Goal: Task Accomplishment & Management: Use online tool/utility

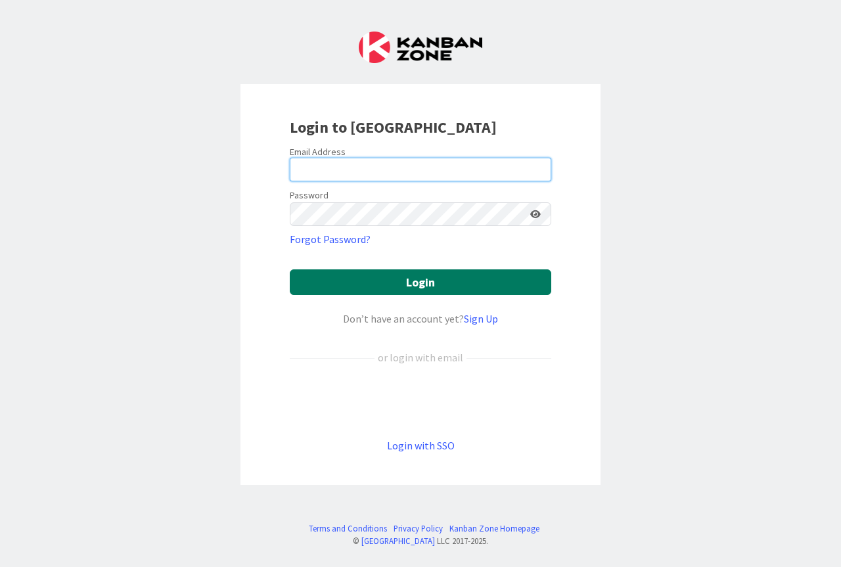
type input "[PERSON_NAME][EMAIL_ADDRESS][PERSON_NAME][DOMAIN_NAME]"
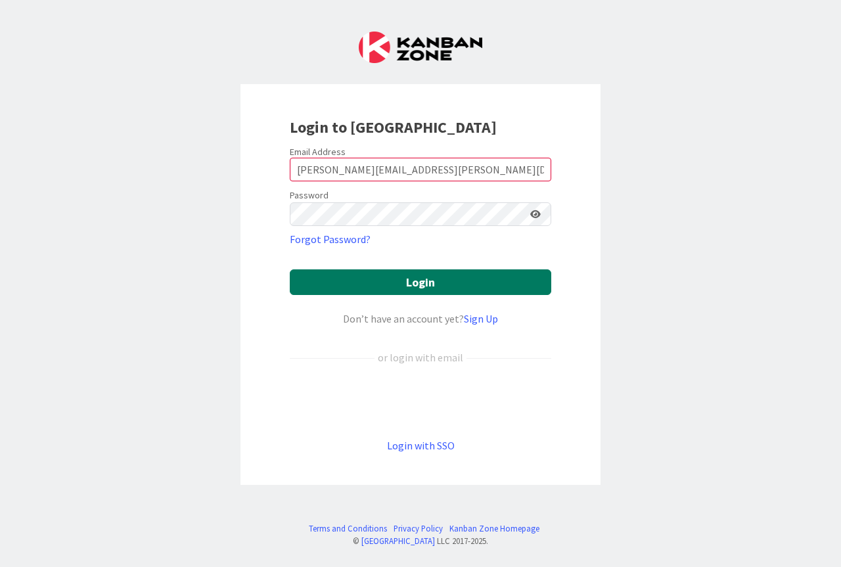
click at [408, 280] on button "Login" at bounding box center [420, 282] width 261 height 26
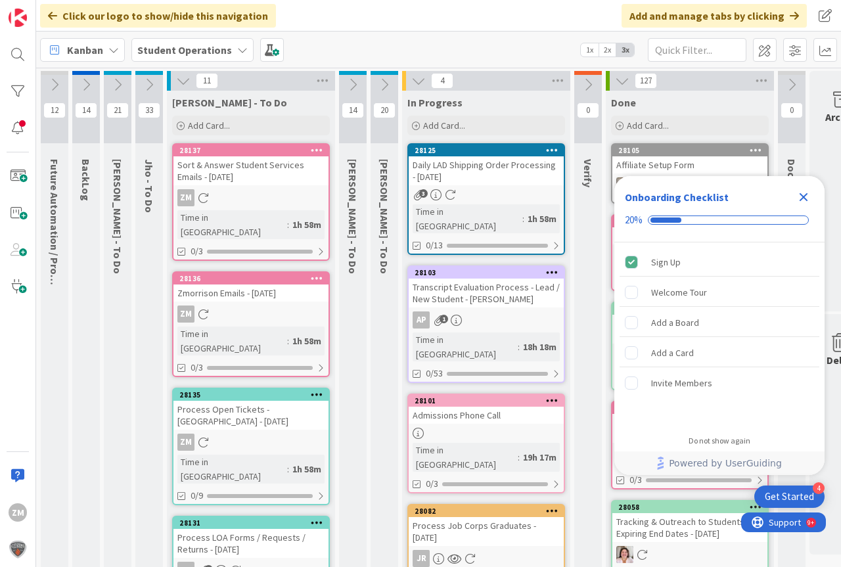
click at [803, 196] on icon "Close Checklist" at bounding box center [803, 197] width 9 height 9
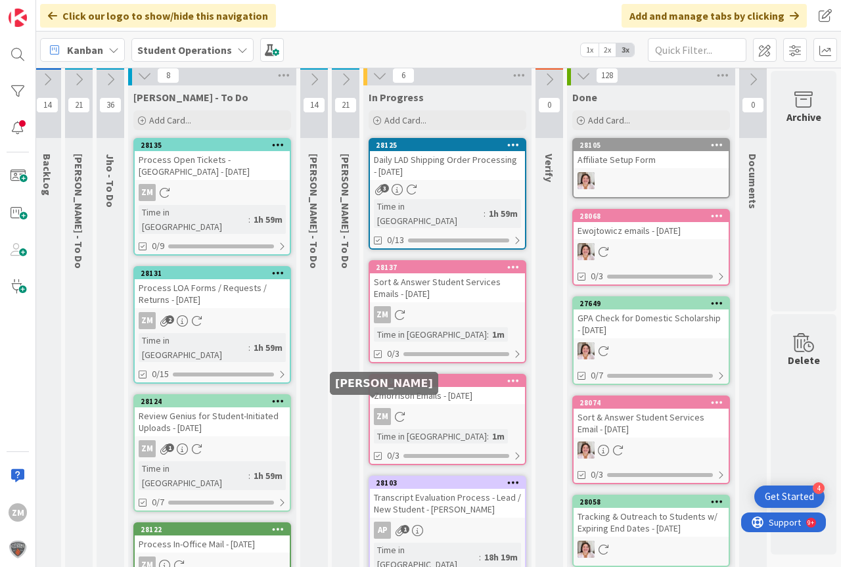
scroll to position [0, 49]
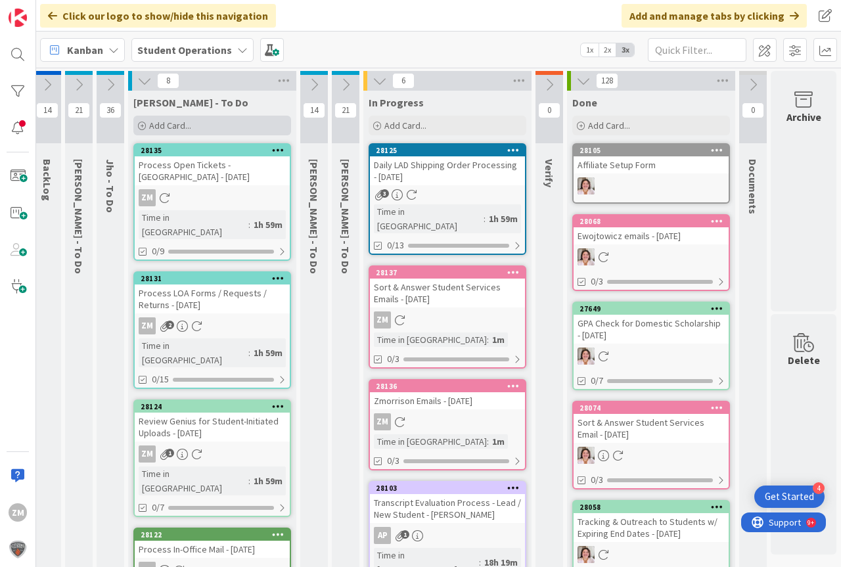
click at [163, 125] on span "Add Card..." at bounding box center [170, 126] width 42 height 12
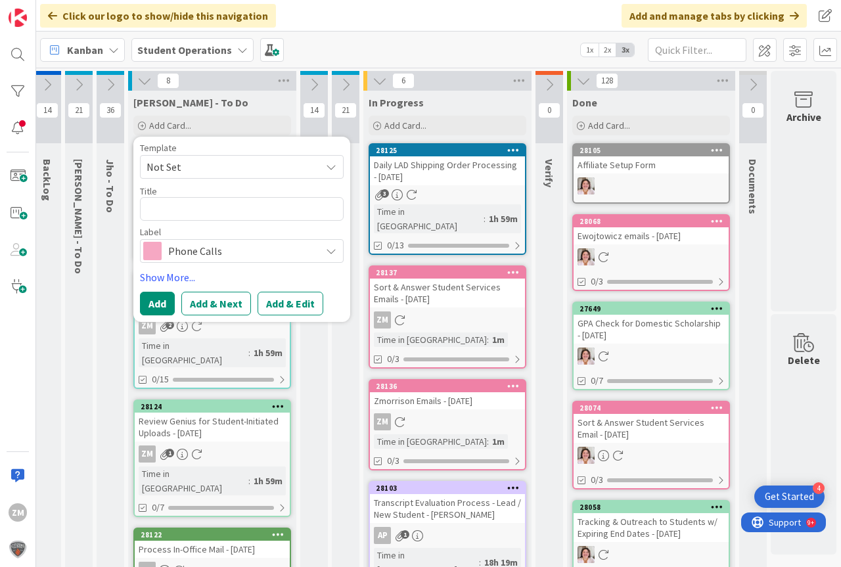
click at [326, 166] on icon at bounding box center [331, 167] width 11 height 11
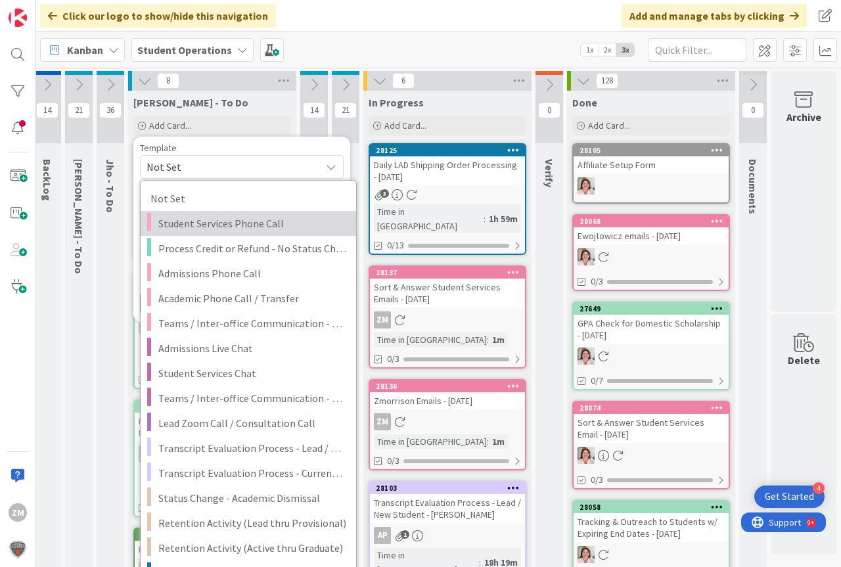
click at [227, 225] on span "Student Services Phone Call" at bounding box center [252, 223] width 188 height 17
type textarea "x"
type textarea "Student Services Phone Call"
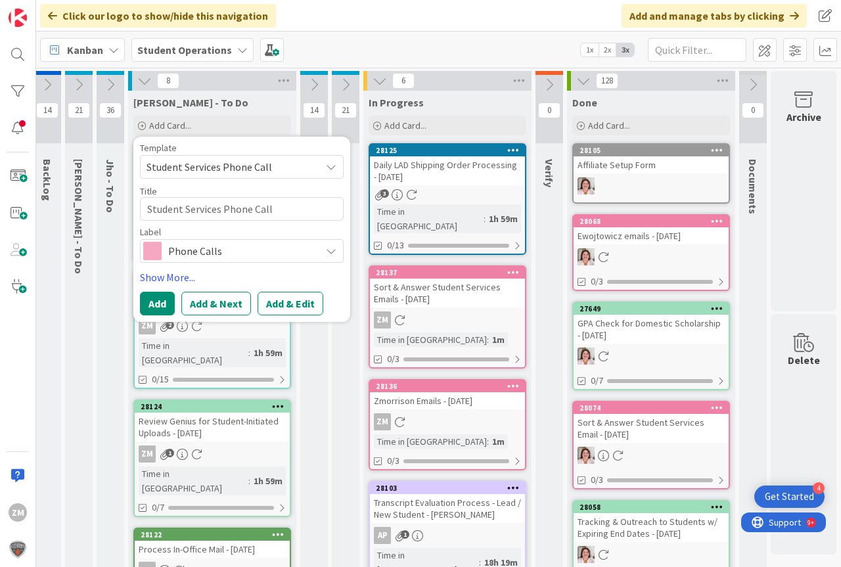
click at [278, 303] on button "Add & Edit" at bounding box center [290, 304] width 66 height 24
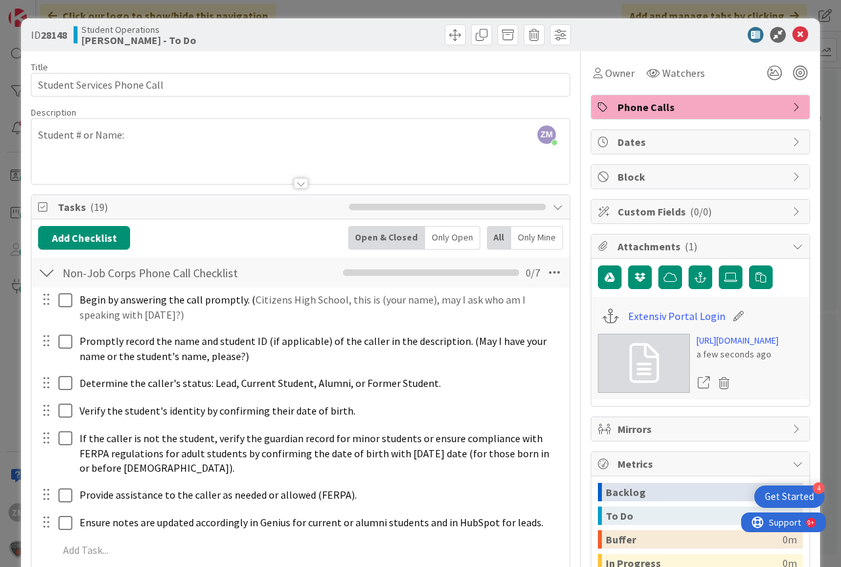
click at [148, 141] on div "ZM [PERSON_NAME] just joined Student # or Name:" at bounding box center [301, 151] width 538 height 65
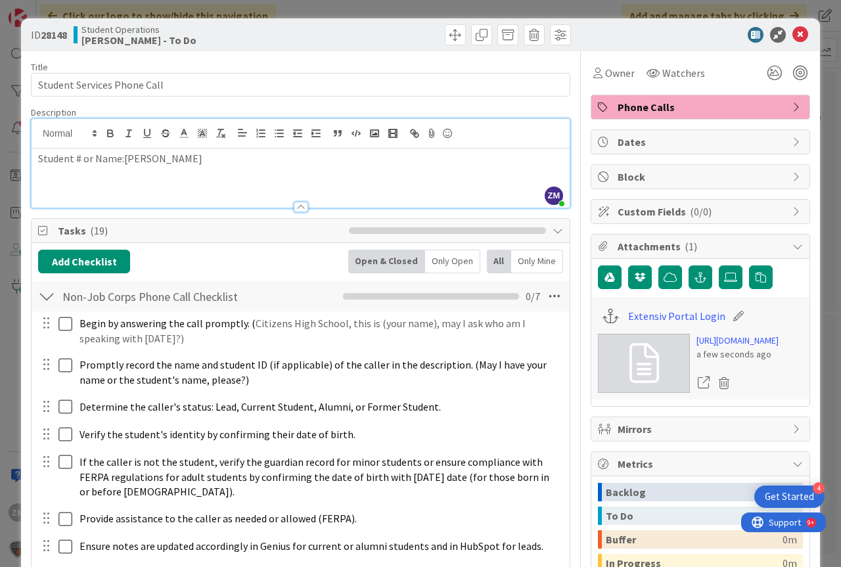
click at [121, 158] on p "Student # or Name:[PERSON_NAME]" at bounding box center [300, 158] width 525 height 15
click at [794, 36] on icon at bounding box center [800, 35] width 16 height 16
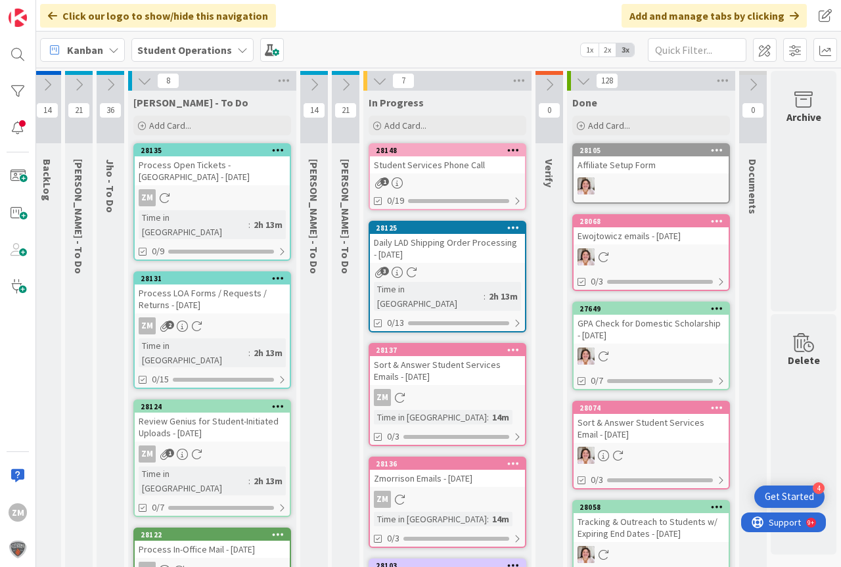
click at [507, 146] on icon at bounding box center [513, 149] width 12 height 9
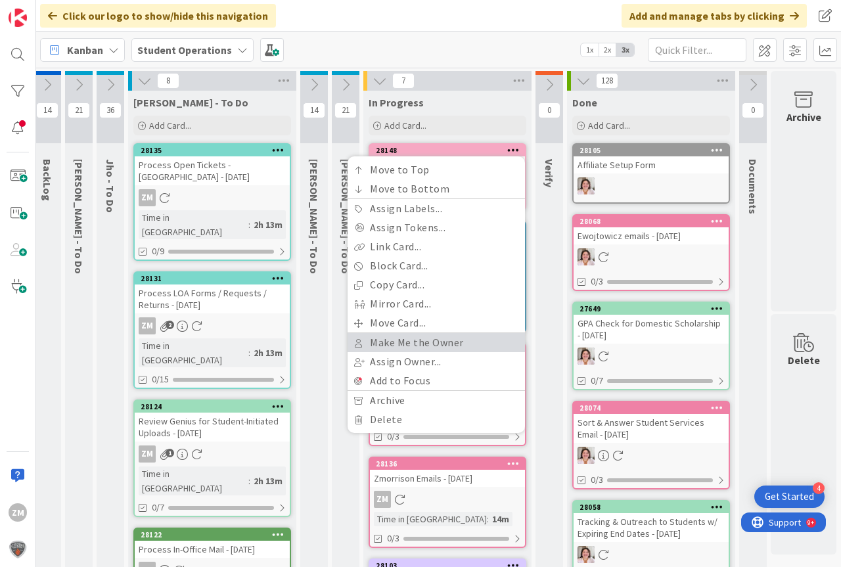
click at [401, 342] on link "Make Me the Owner" at bounding box center [435, 342] width 177 height 19
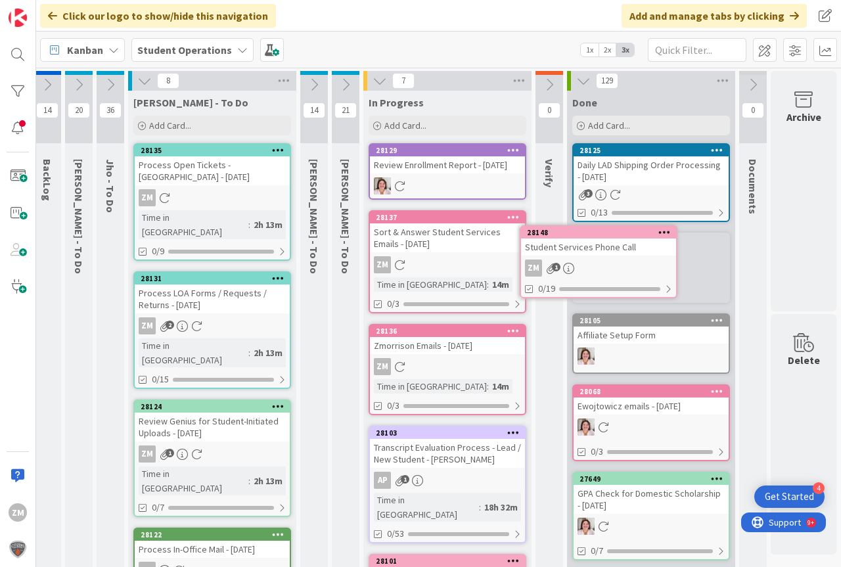
scroll to position [0, 49]
